Goal: Task Accomplishment & Management: Manage account settings

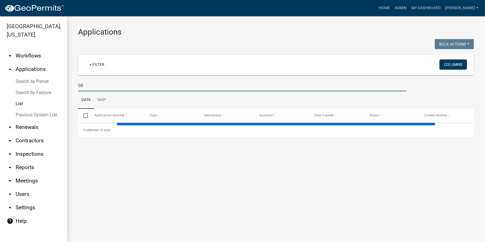
type input "0"
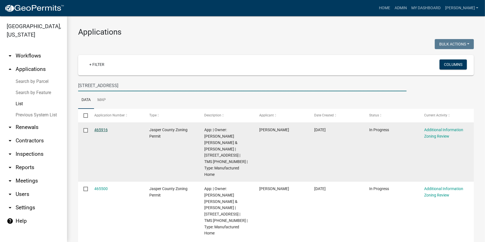
type input "721 oak park"
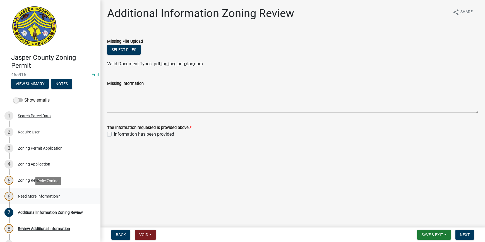
click at [27, 192] on div "6 Need More Information?" at bounding box center [47, 196] width 87 height 9
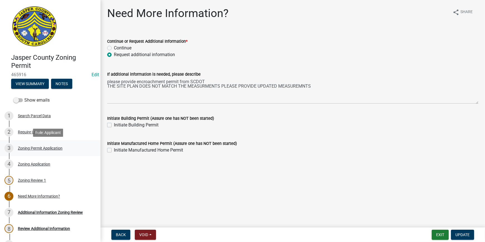
click at [40, 146] on div "Zoning Permit Application" at bounding box center [40, 148] width 45 height 4
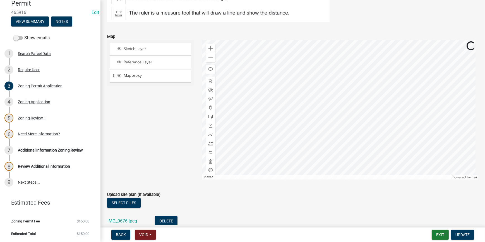
scroll to position [786, 0]
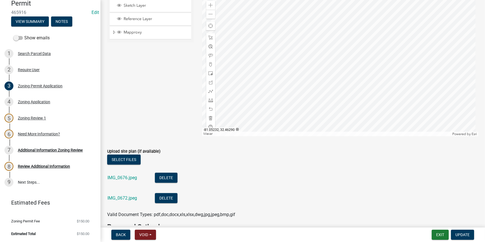
click at [324, 108] on div at bounding box center [340, 66] width 276 height 139
click at [120, 178] on link "IMG_0676.jpeg" at bounding box center [122, 177] width 30 height 5
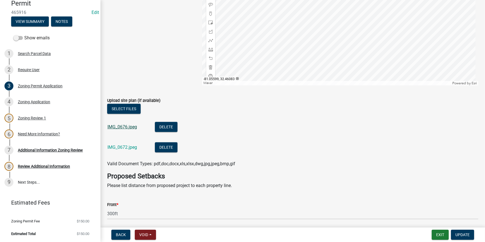
click at [124, 128] on link "IMG_0676.jpeg" at bounding box center [122, 126] width 30 height 5
click at [130, 147] on link "IMG_0672.jpeg" at bounding box center [122, 146] width 30 height 5
click at [169, 123] on button "Delete" at bounding box center [166, 127] width 23 height 10
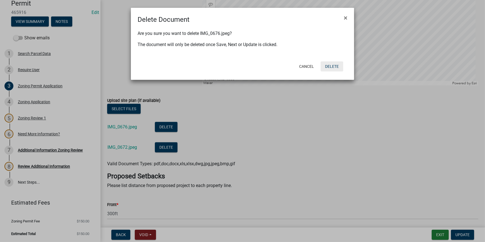
click at [333, 65] on button "Delete" at bounding box center [331, 66] width 23 height 10
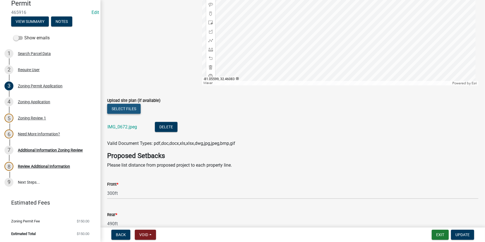
click at [124, 110] on button "Select files" at bounding box center [123, 109] width 33 height 10
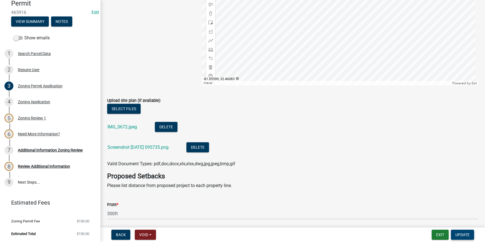
click at [459, 235] on span "Update" at bounding box center [462, 234] width 14 height 4
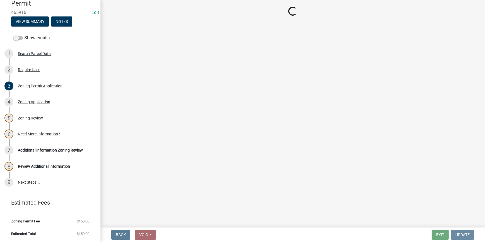
scroll to position [0, 0]
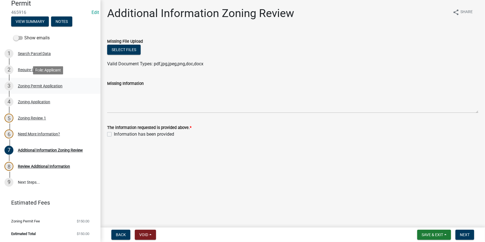
click at [55, 88] on div "3 Zoning Permit Application" at bounding box center [47, 85] width 87 height 9
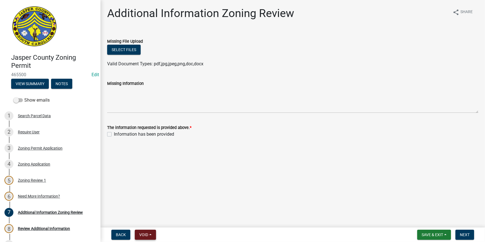
click at [150, 233] on button "Void" at bounding box center [145, 235] width 21 height 10
click at [149, 220] on button "Void" at bounding box center [157, 219] width 45 height 13
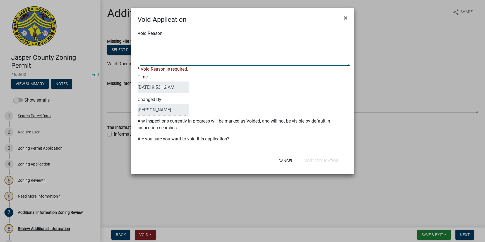
click at [181, 45] on textarea "Void Reason" at bounding box center [245, 52] width 210 height 28
type textarea "already have one"
click at [317, 160] on div "Cancel Void Application" at bounding box center [279, 160] width 138 height 15
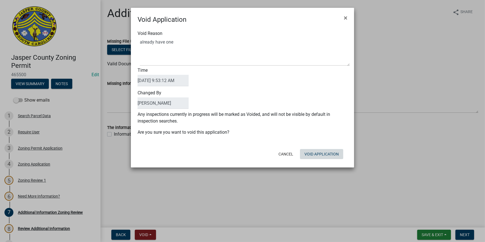
click at [320, 156] on button "Void Application" at bounding box center [321, 154] width 43 height 10
